Goal: Task Accomplishment & Management: Use online tool/utility

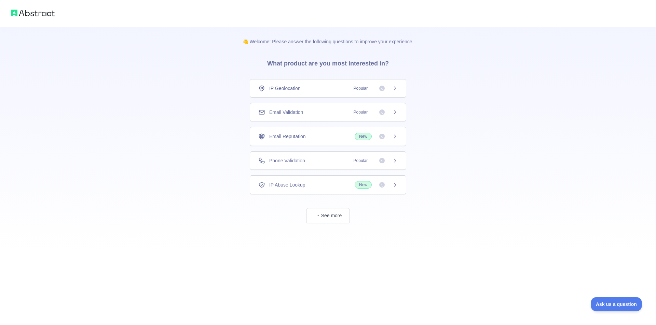
click at [331, 110] on div "Email Validation Popular" at bounding box center [327, 112] width 139 height 7
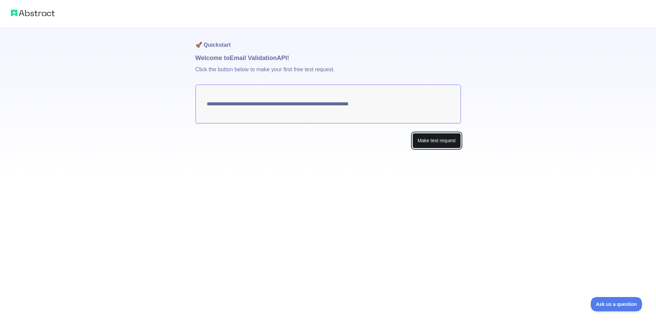
click at [428, 146] on button "Make test request" at bounding box center [436, 140] width 48 height 15
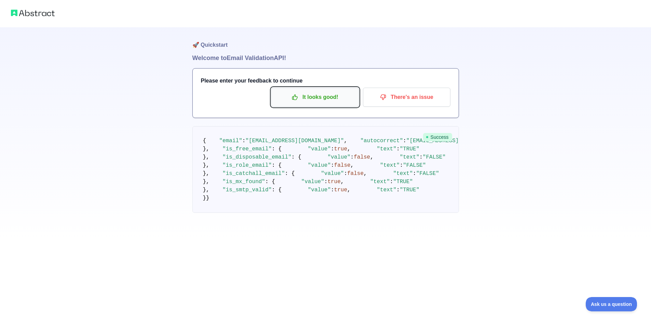
drag, startPoint x: 325, startPoint y: 99, endPoint x: 329, endPoint y: 103, distance: 5.6
click at [325, 99] on p "It looks good!" at bounding box center [314, 98] width 77 height 12
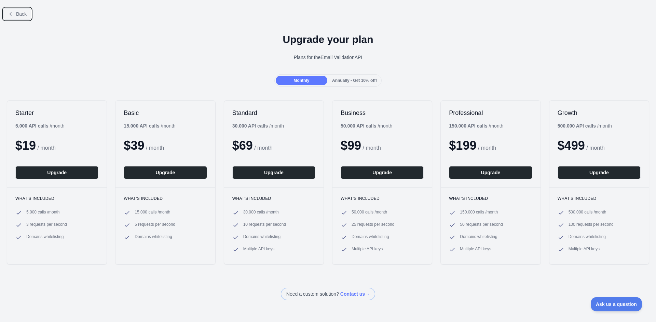
click at [23, 17] on span "Back" at bounding box center [21, 13] width 11 height 5
